Goal: Transaction & Acquisition: Purchase product/service

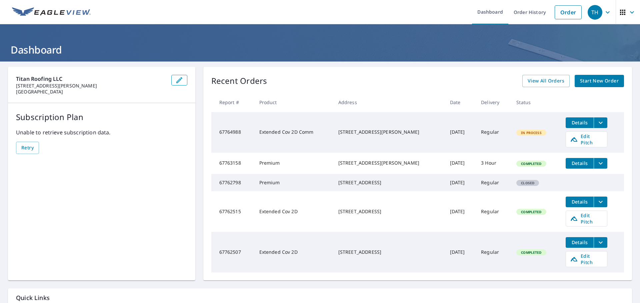
drag, startPoint x: 0, startPoint y: 0, endPoint x: 557, endPoint y: 10, distance: 557.4
click at [557, 10] on link "Order" at bounding box center [567, 12] width 27 height 14
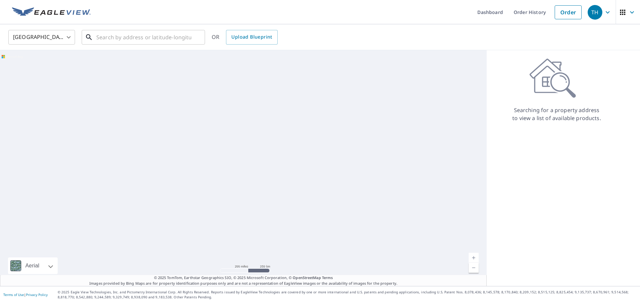
click at [173, 36] on input "text" at bounding box center [143, 37] width 95 height 19
paste input "[STREET_ADDRESS]"
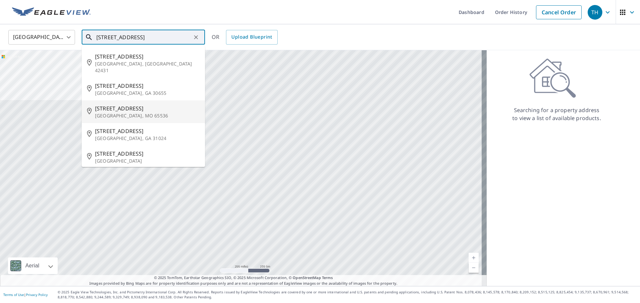
click at [127, 113] on p "[GEOGRAPHIC_DATA], MO 65536" at bounding box center [147, 116] width 105 height 7
type input "[STREET_ADDRESS]"
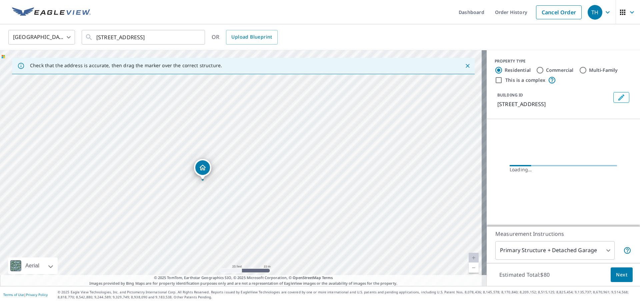
drag, startPoint x: 134, startPoint y: 252, endPoint x: 262, endPoint y: 209, distance: 135.1
click at [262, 209] on div "[STREET_ADDRESS]" at bounding box center [243, 168] width 486 height 236
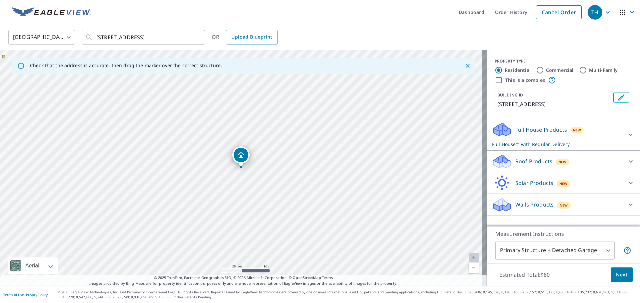
click at [536, 69] on input "Commercial" at bounding box center [540, 70] width 8 height 8
radio input "true"
type input "4"
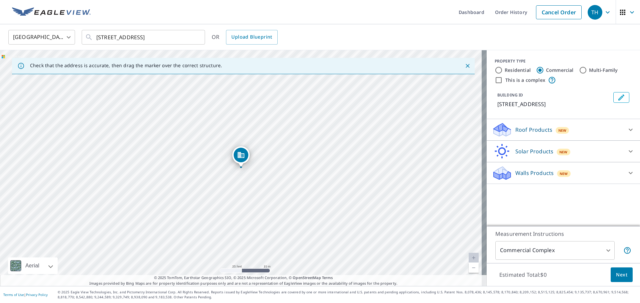
click at [507, 133] on div "Roof Products New" at bounding box center [557, 130] width 131 height 16
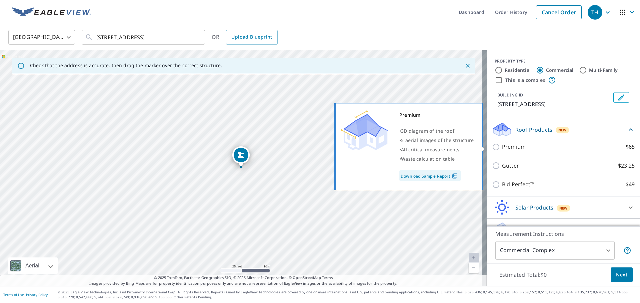
click at [507, 149] on p "Premium" at bounding box center [514, 147] width 24 height 8
click at [502, 149] on input "Premium $65" at bounding box center [497, 147] width 10 height 8
checkbox input "true"
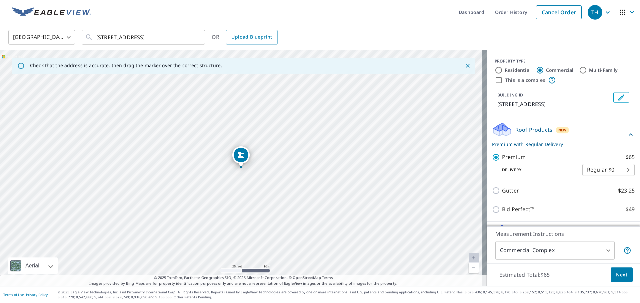
click at [521, 251] on body "TH TH Dashboard Order History Cancel Order TH [GEOGRAPHIC_DATA] [GEOGRAPHIC_DAT…" at bounding box center [320, 151] width 640 height 303
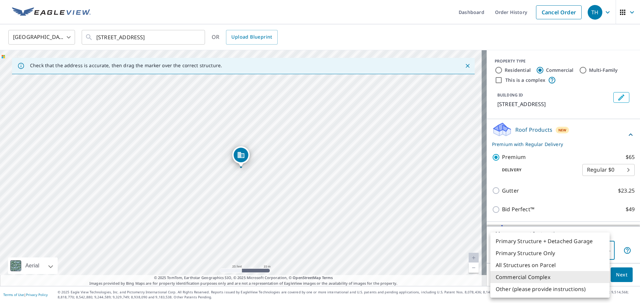
click at [624, 238] on div at bounding box center [320, 151] width 640 height 303
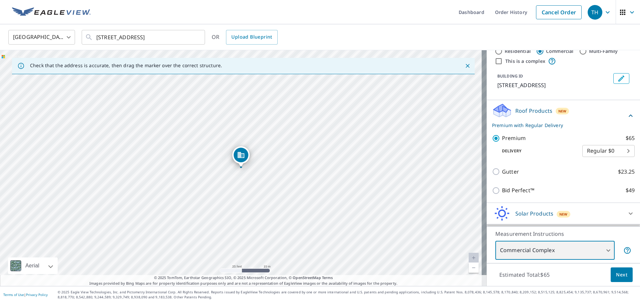
scroll to position [39, 0]
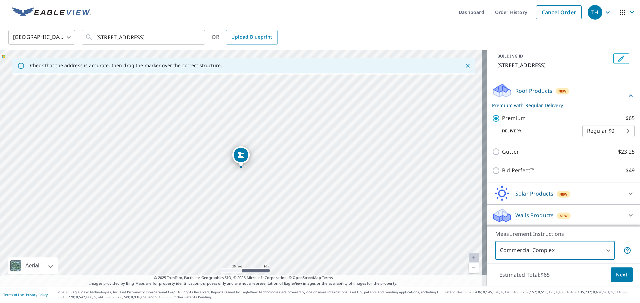
click at [531, 193] on p "Solar Products" at bounding box center [534, 194] width 38 height 8
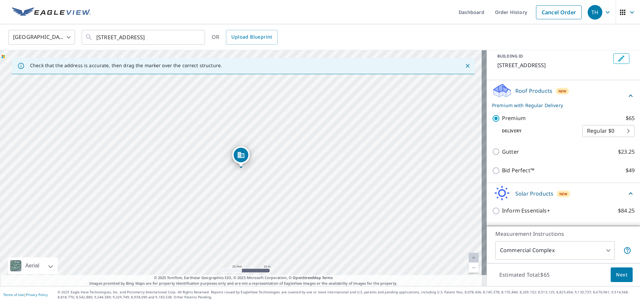
scroll to position [58, 0]
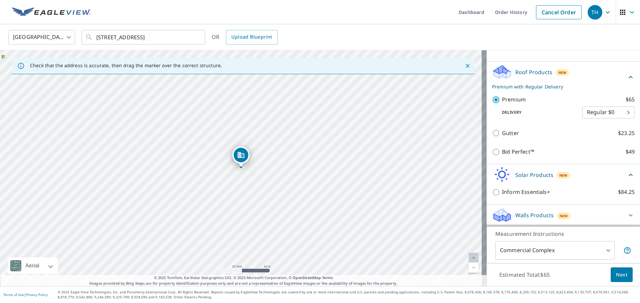
click at [585, 217] on div "Walls Products New" at bounding box center [557, 216] width 131 height 16
click at [580, 174] on div "Solar Products New" at bounding box center [559, 175] width 135 height 16
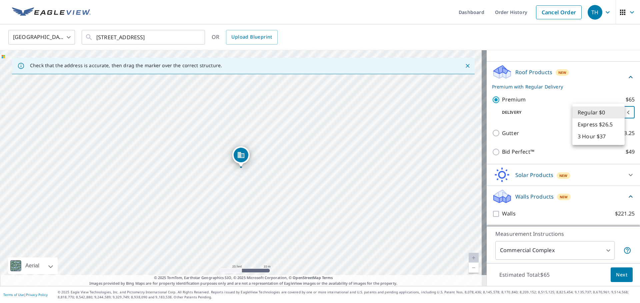
click at [580, 113] on body "TH TH Dashboard Order History Cancel Order TH [GEOGRAPHIC_DATA] [GEOGRAPHIC_DAT…" at bounding box center [320, 151] width 640 height 303
click at [584, 124] on li "Express $26.5" at bounding box center [598, 125] width 52 height 12
type input "4"
click at [588, 117] on body "TH TH Dashboard Order History Cancel Order TH [GEOGRAPHIC_DATA] [GEOGRAPHIC_DAT…" at bounding box center [320, 151] width 640 height 303
click at [572, 151] on div at bounding box center [320, 151] width 640 height 303
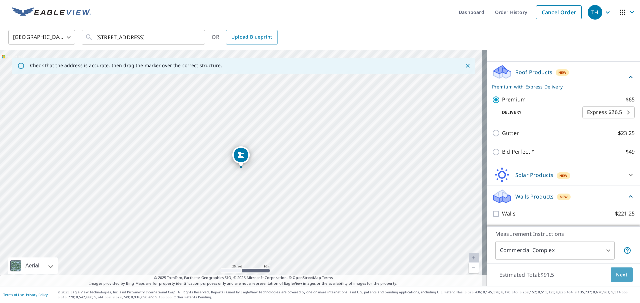
click at [616, 276] on span "Next" at bounding box center [621, 275] width 11 height 8
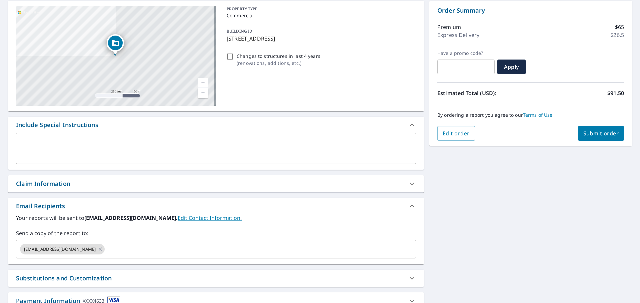
scroll to position [116, 0]
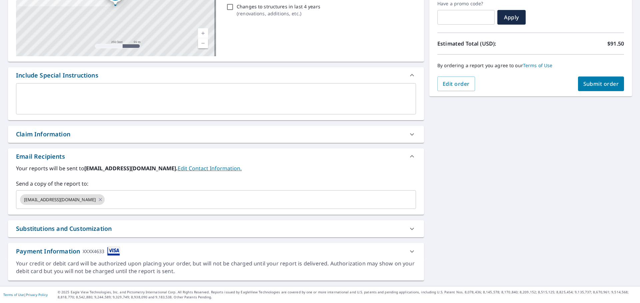
click at [587, 75] on div "By ordering a report you agree to our Terms of Use" at bounding box center [530, 66] width 187 height 22
click at [587, 81] on span "Submit order" at bounding box center [601, 83] width 36 height 7
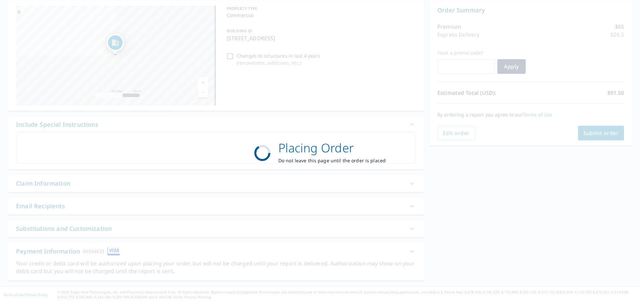
scroll to position [67, 0]
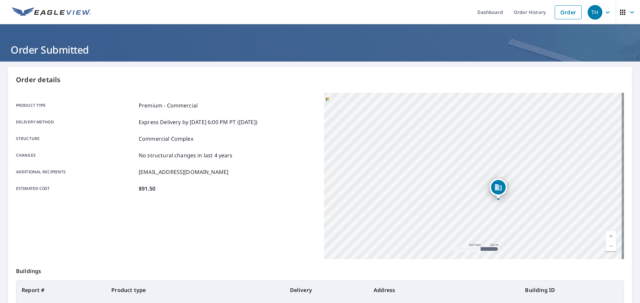
click at [562, 13] on link "Order" at bounding box center [567, 12] width 27 height 14
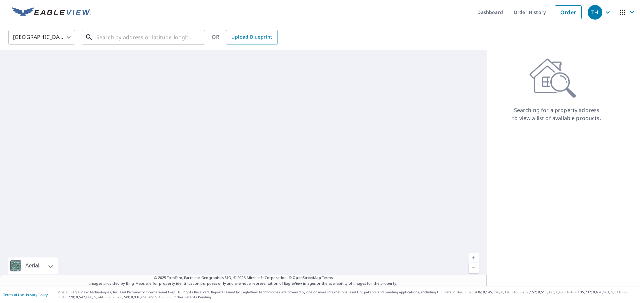
click at [167, 41] on input "text" at bounding box center [143, 37] width 95 height 19
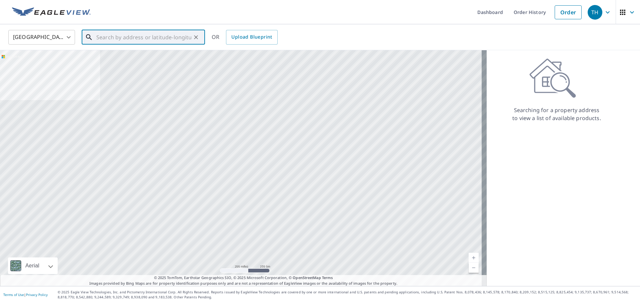
paste input "[STREET_ADDRESS]"
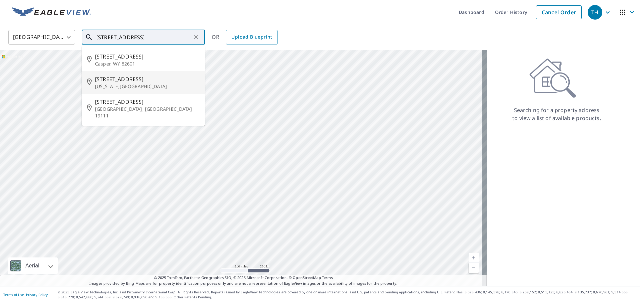
click at [132, 84] on p "[US_STATE][GEOGRAPHIC_DATA]" at bounding box center [147, 86] width 105 height 7
type input "[STREET_ADDRESS][US_STATE]"
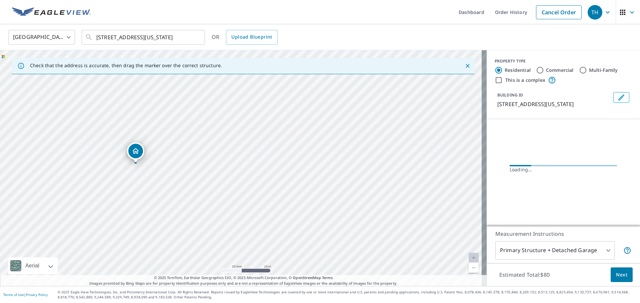
drag, startPoint x: 82, startPoint y: 168, endPoint x: 250, endPoint y: 171, distance: 168.2
click at [250, 171] on div "[STREET_ADDRESS][US_STATE]" at bounding box center [243, 168] width 486 height 236
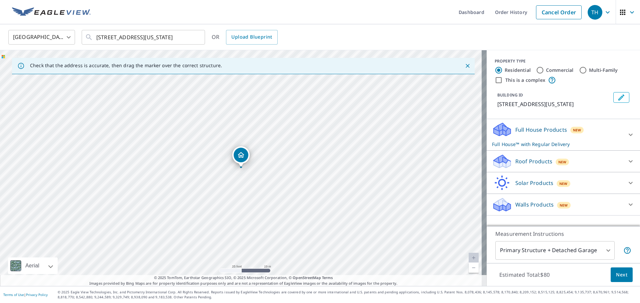
click at [515, 163] on p "Roof Products" at bounding box center [533, 162] width 37 height 8
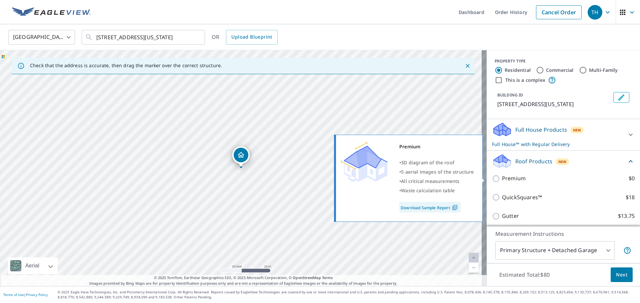
click at [505, 178] on p "Premium" at bounding box center [514, 179] width 24 height 8
click at [502, 178] on input "Premium $0" at bounding box center [497, 179] width 10 height 8
checkbox input "true"
checkbox input "false"
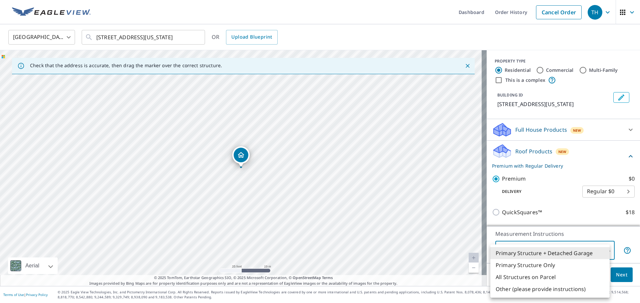
click at [522, 249] on body "TH TH Dashboard Order History Cancel Order TH [GEOGRAPHIC_DATA] [GEOGRAPHIC_DAT…" at bounding box center [320, 151] width 640 height 303
click at [514, 262] on li "Primary Structure Only" at bounding box center [549, 265] width 119 height 12
type input "2"
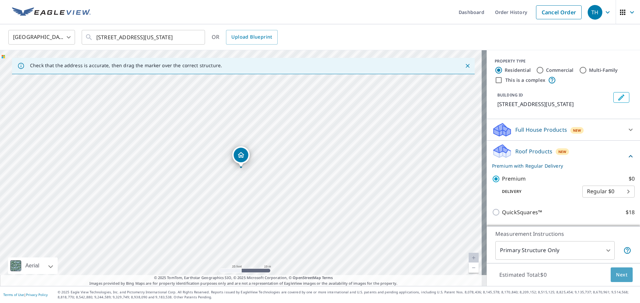
click at [613, 270] on button "Next" at bounding box center [621, 275] width 22 height 15
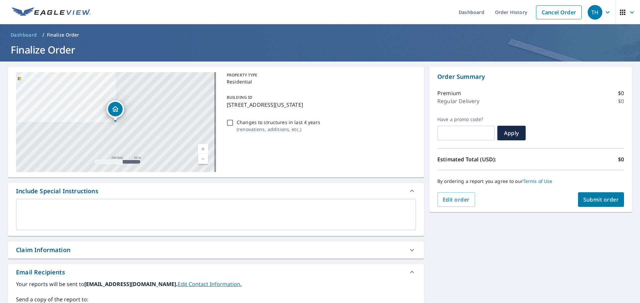
click at [594, 203] on span "Submit order" at bounding box center [601, 199] width 36 height 7
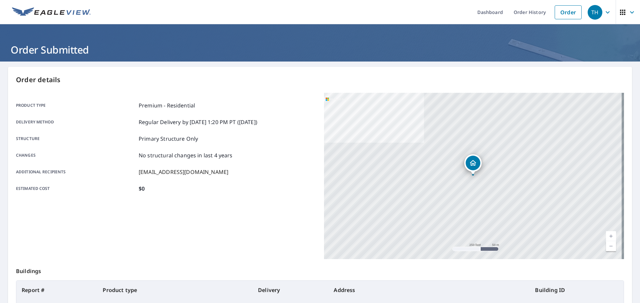
drag, startPoint x: 560, startPoint y: 11, endPoint x: 556, endPoint y: 13, distance: 4.3
click at [560, 11] on link "Order" at bounding box center [567, 12] width 27 height 14
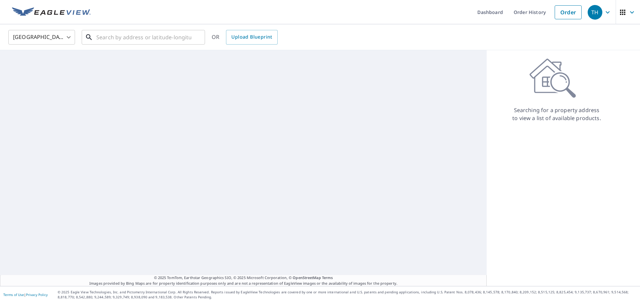
click at [163, 35] on input "text" at bounding box center [143, 37] width 95 height 19
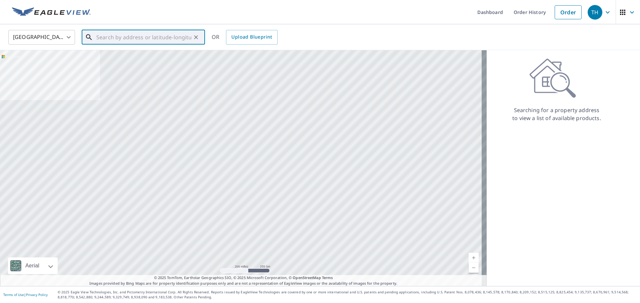
paste input "22269 Retro Dr"
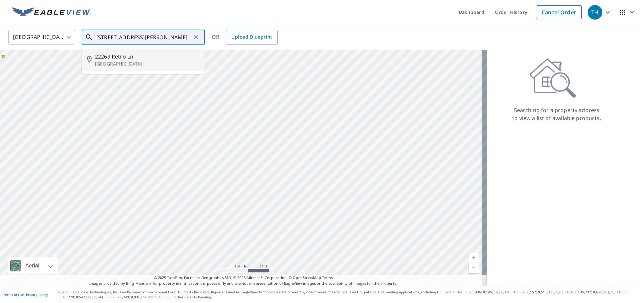
click at [142, 62] on p "[GEOGRAPHIC_DATA]" at bounding box center [147, 64] width 105 height 7
type input "[STREET_ADDRESS]"
